Goal: Task Accomplishment & Management: Manage account settings

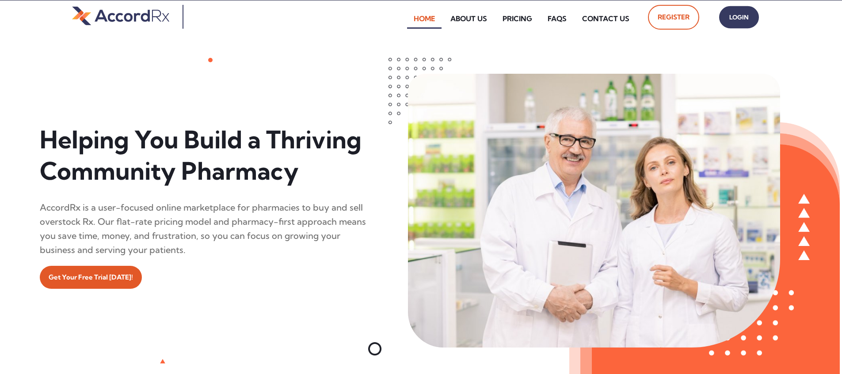
click at [403, 17] on span "Login" at bounding box center [739, 17] width 22 height 13
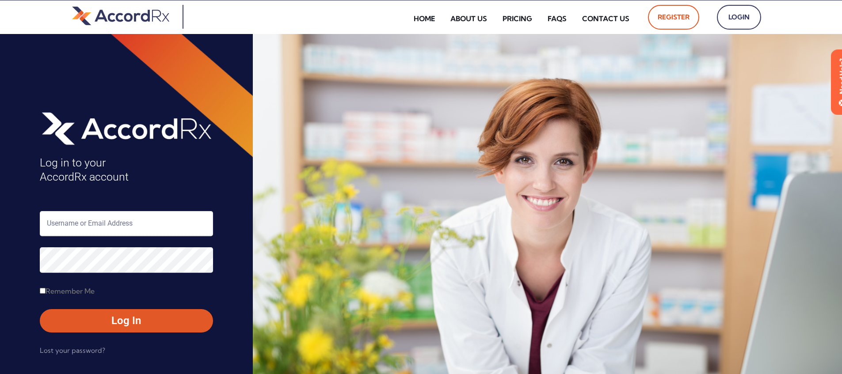
click at [86, 226] on input "text" at bounding box center [126, 223] width 173 height 25
type input "ARX-Erica"
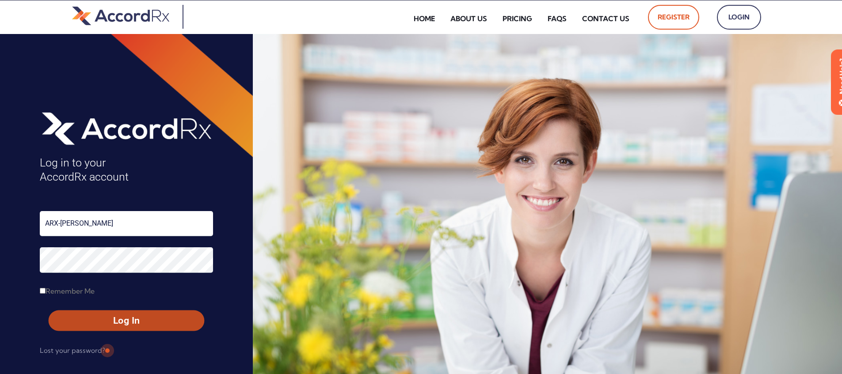
click at [106, 322] on span "Log In" at bounding box center [127, 321] width 140 height 13
